Goal: Obtain resource: Download file/media

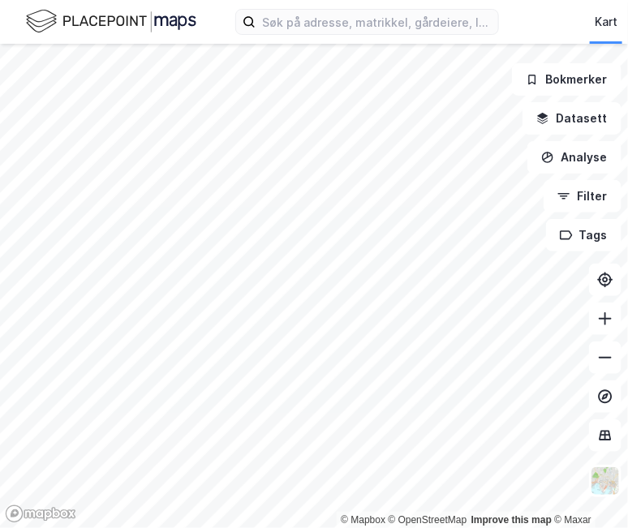
click at [315, 38] on div "Kart Mine Tags Bolig Verktøy [PERSON_NAME]" at bounding box center [314, 22] width 628 height 44
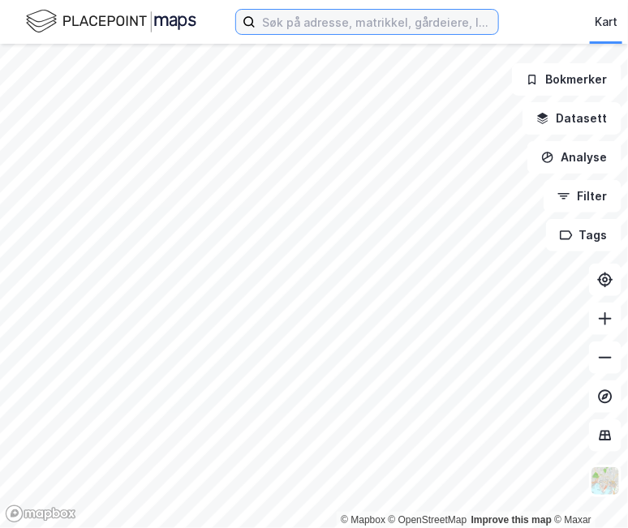
click at [305, 33] on input at bounding box center [376, 22] width 242 height 24
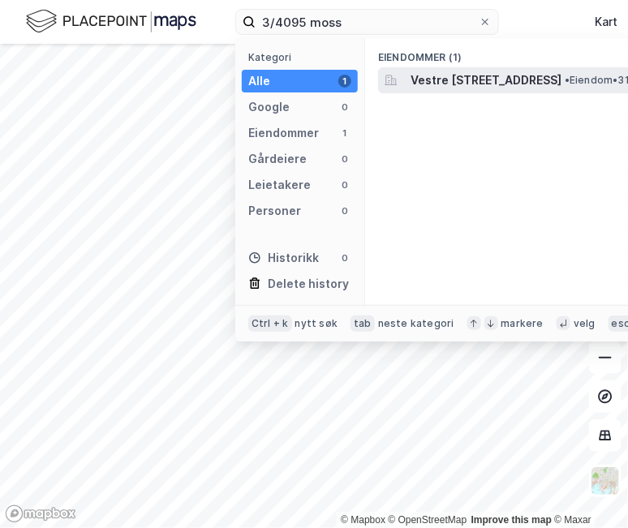
click at [419, 77] on span "Vestre [STREET_ADDRESS]" at bounding box center [485, 80] width 151 height 19
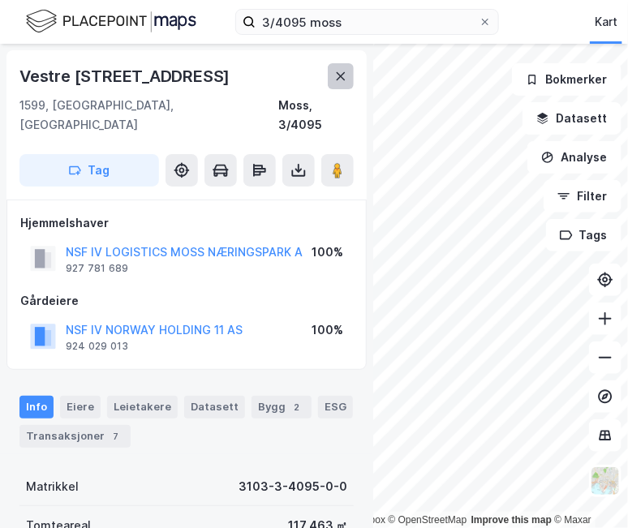
click at [339, 70] on icon at bounding box center [340, 76] width 13 height 13
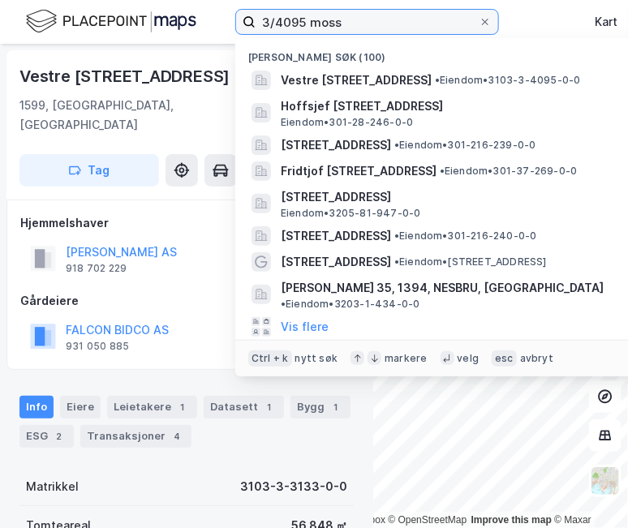
click at [363, 21] on input "3/4095 moss" at bounding box center [366, 22] width 223 height 24
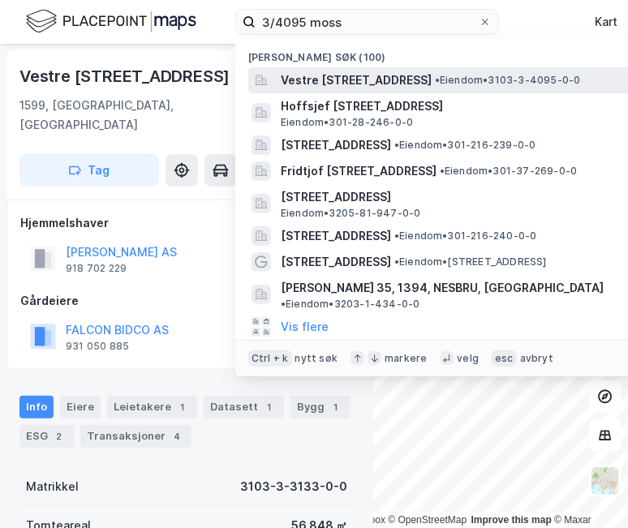
click at [354, 75] on span "Vestre [STREET_ADDRESS]" at bounding box center [356, 80] width 151 height 19
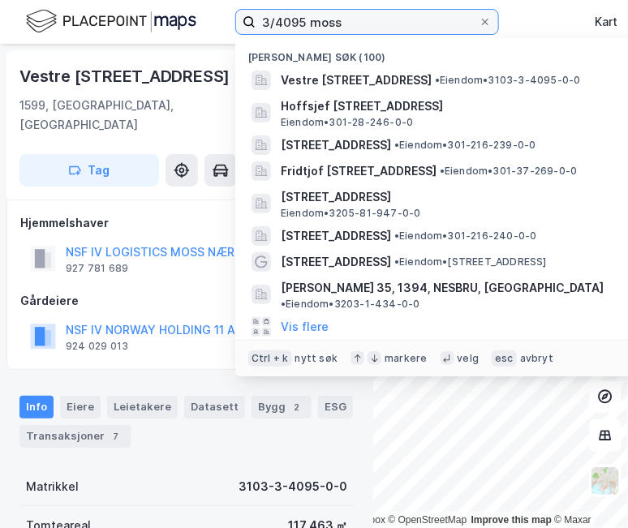
drag, startPoint x: 302, startPoint y: 24, endPoint x: 165, endPoint y: 11, distance: 138.5
click at [165, 11] on div "3/4095 [PERSON_NAME] søk (100) [STREET_ADDRESS][PERSON_NAME][PERSON_NAME] • Eie…" at bounding box center [314, 22] width 628 height 44
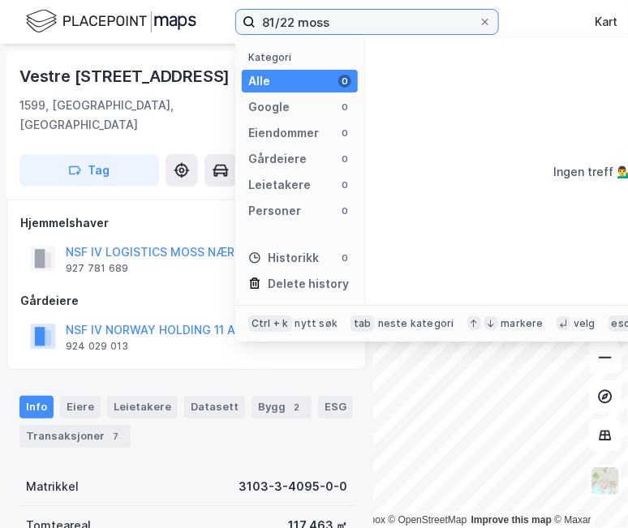
click at [310, 25] on input "81/22 moss" at bounding box center [366, 22] width 223 height 24
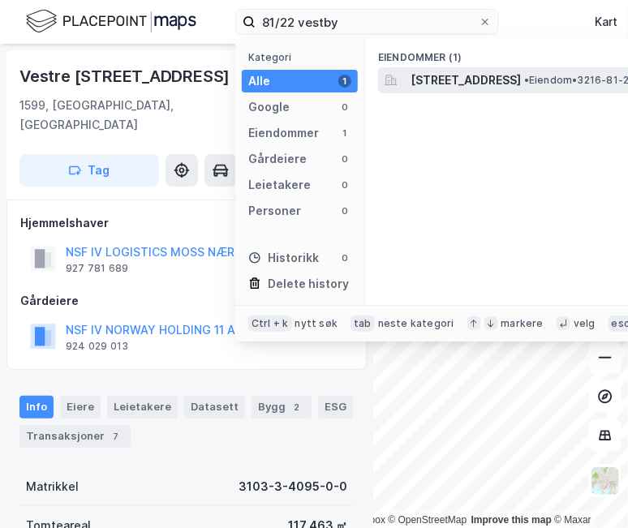
click at [459, 75] on span "[STREET_ADDRESS]" at bounding box center [465, 80] width 110 height 19
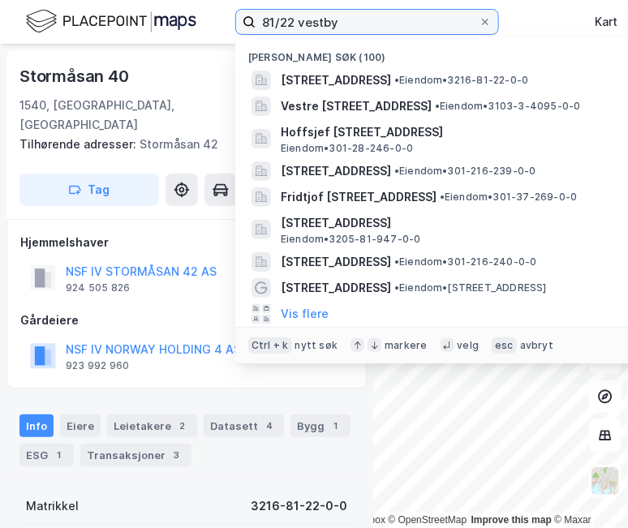
click at [296, 23] on input "81/22 vestby" at bounding box center [366, 22] width 223 height 24
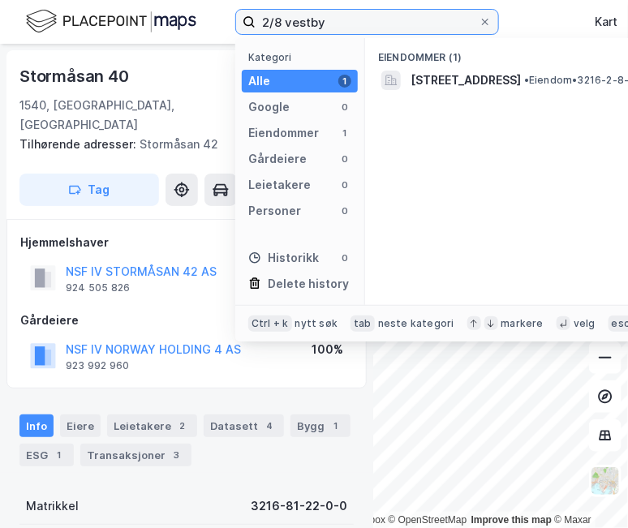
click at [375, 19] on input "2/8 vestby" at bounding box center [366, 22] width 223 height 24
click at [372, 9] on label "2/8 vestby" at bounding box center [367, 22] width 264 height 26
click at [372, 10] on input "2/8 vestby" at bounding box center [366, 22] width 223 height 24
click at [281, 20] on input "2/8 vestby" at bounding box center [366, 22] width 223 height 24
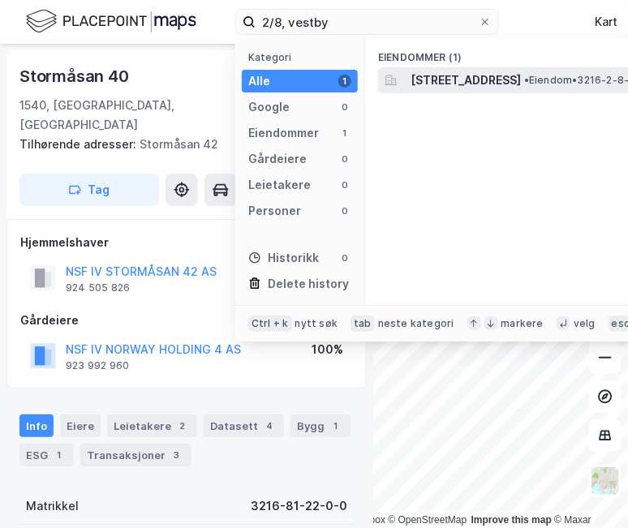
click at [484, 79] on span "[STREET_ADDRESS]" at bounding box center [465, 80] width 110 height 19
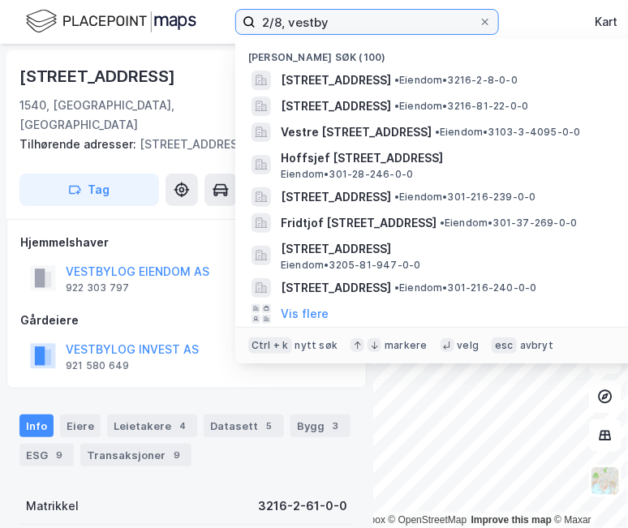
click at [279, 24] on input "2/8, vestby" at bounding box center [366, 22] width 223 height 24
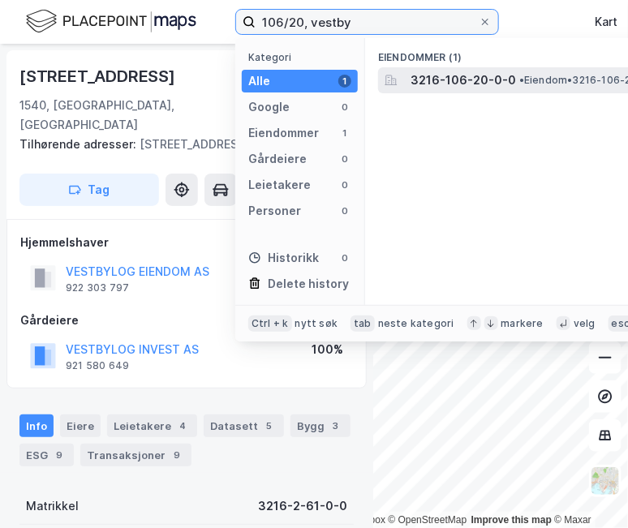
type input "106/20, vestby"
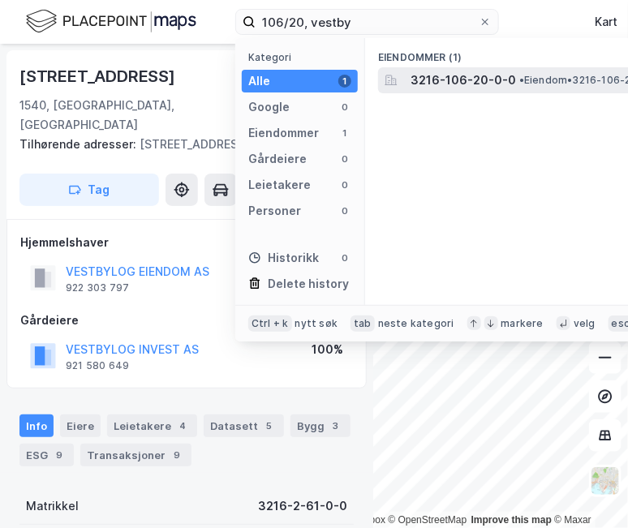
click at [465, 79] on span "3216-106-20-0-0" at bounding box center [462, 80] width 105 height 19
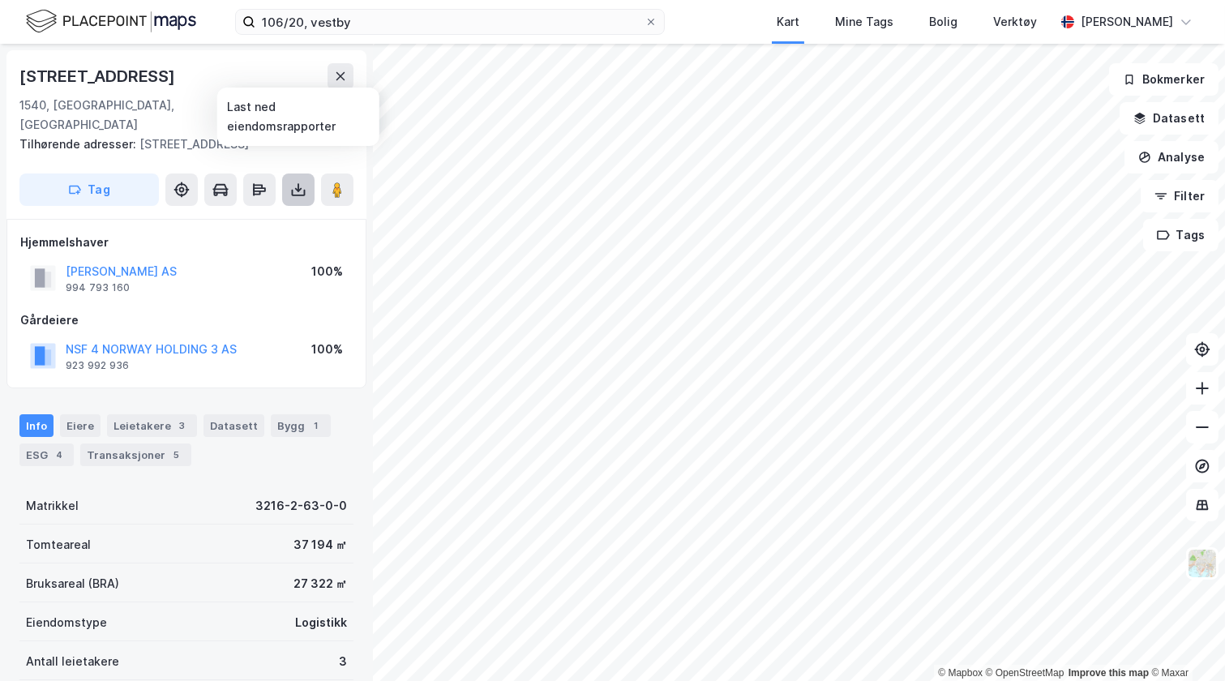
click at [304, 190] on icon at bounding box center [299, 193] width 14 height 6
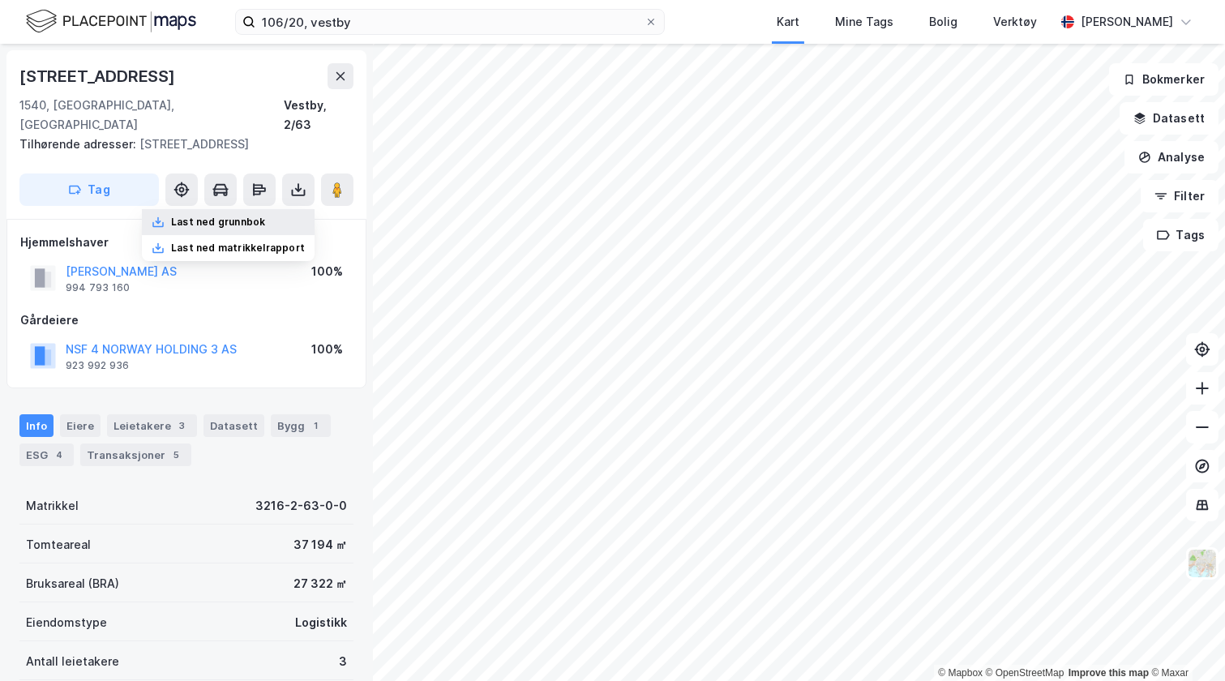
click at [253, 216] on div "Last ned grunnbok" at bounding box center [218, 222] width 94 height 13
